Goal: Task Accomplishment & Management: Manage account settings

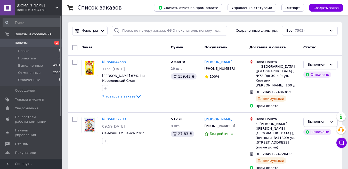
click at [341, 141] on icon at bounding box center [341, 143] width 4 height 4
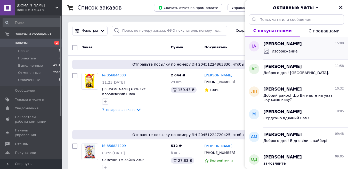
click at [301, 47] on div "Изображение" at bounding box center [303, 51] width 80 height 8
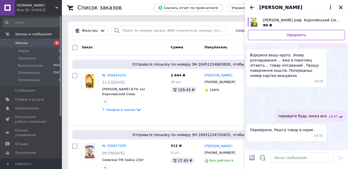
scroll to position [1063, 0]
click at [340, 7] on icon "Закрыть" at bounding box center [341, 8] width 4 height 4
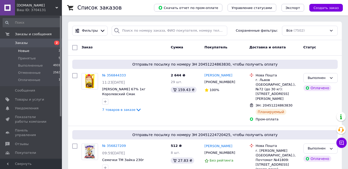
click at [25, 51] on span "Новые" at bounding box center [23, 51] width 11 height 5
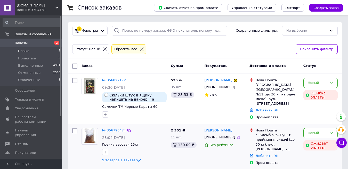
click at [111, 129] on link "№ 356796474" at bounding box center [114, 131] width 24 height 4
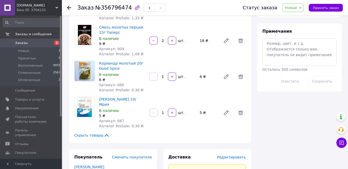
scroll to position [284, 0]
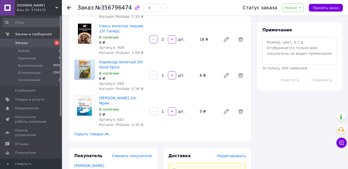
click at [68, 6] on icon at bounding box center [69, 8] width 4 height 4
